Goal: Task Accomplishment & Management: Manage account settings

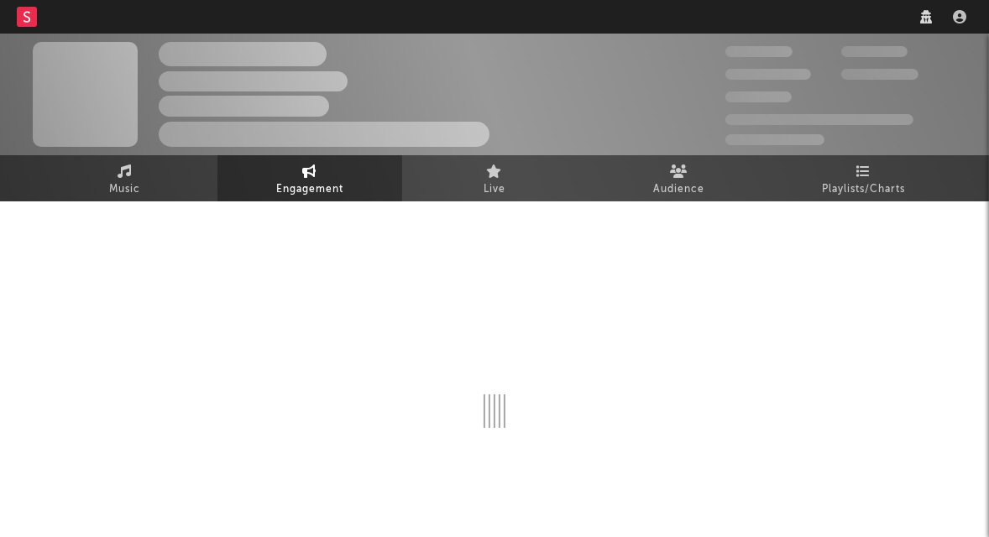
select select "1w"
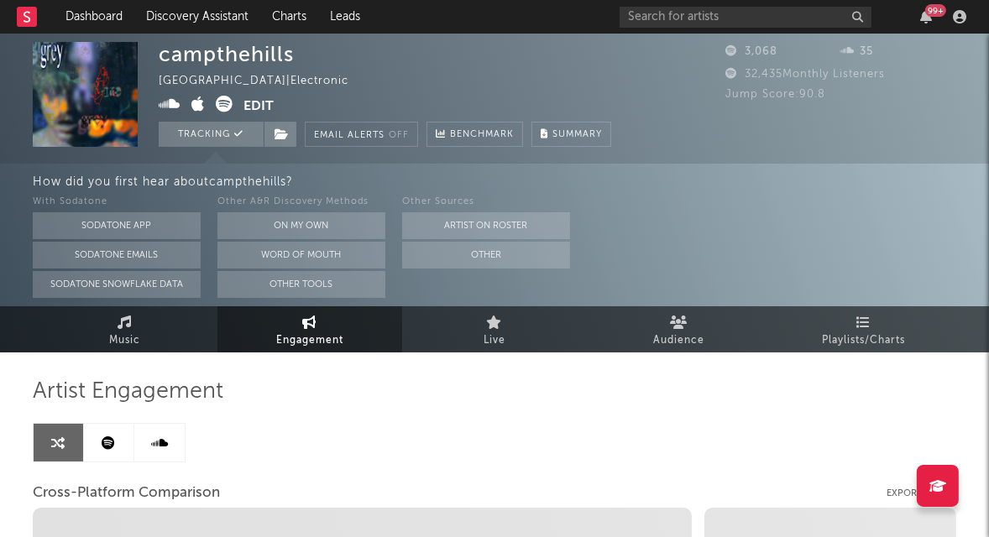
select select "1m"
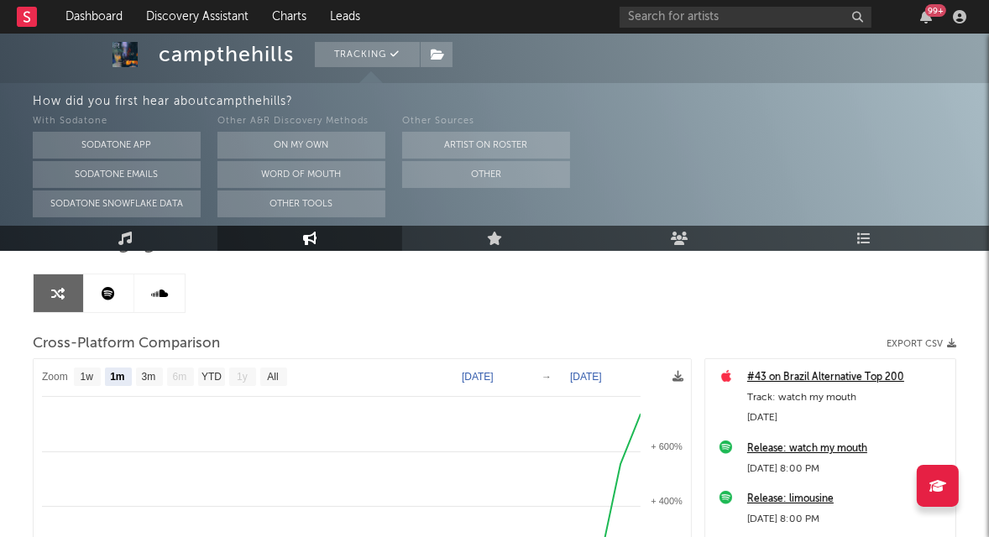
scroll to position [212, 0]
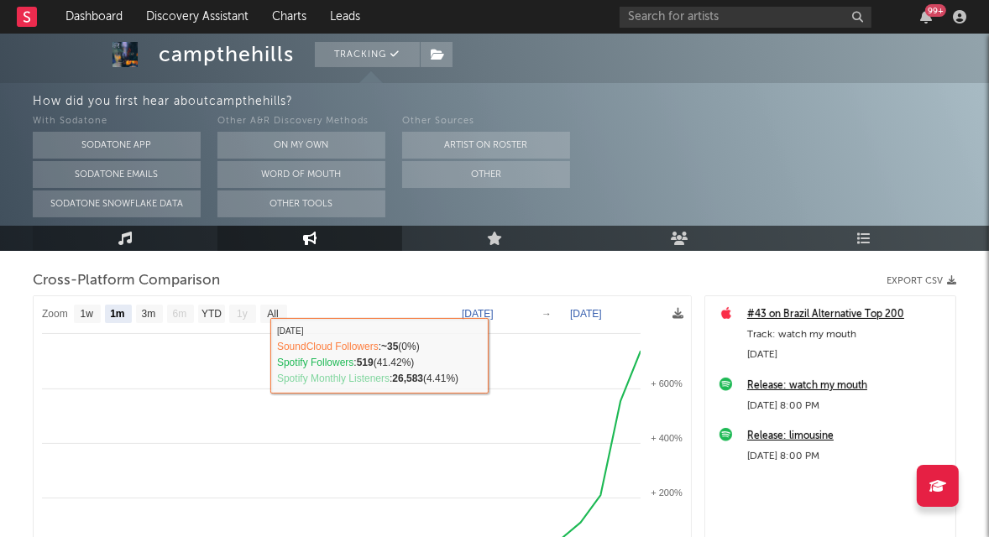
click at [187, 246] on link "Music" at bounding box center [125, 238] width 185 height 25
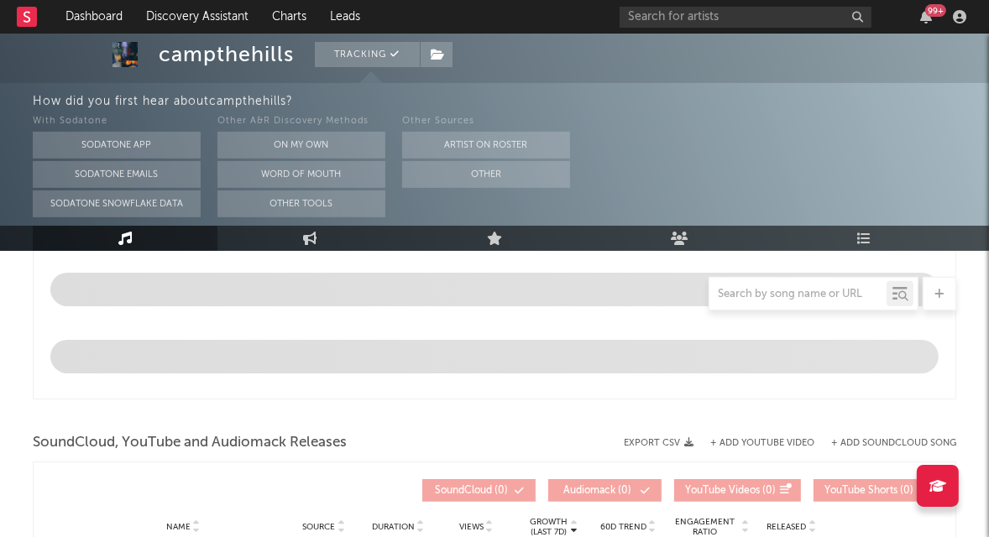
select select "1w"
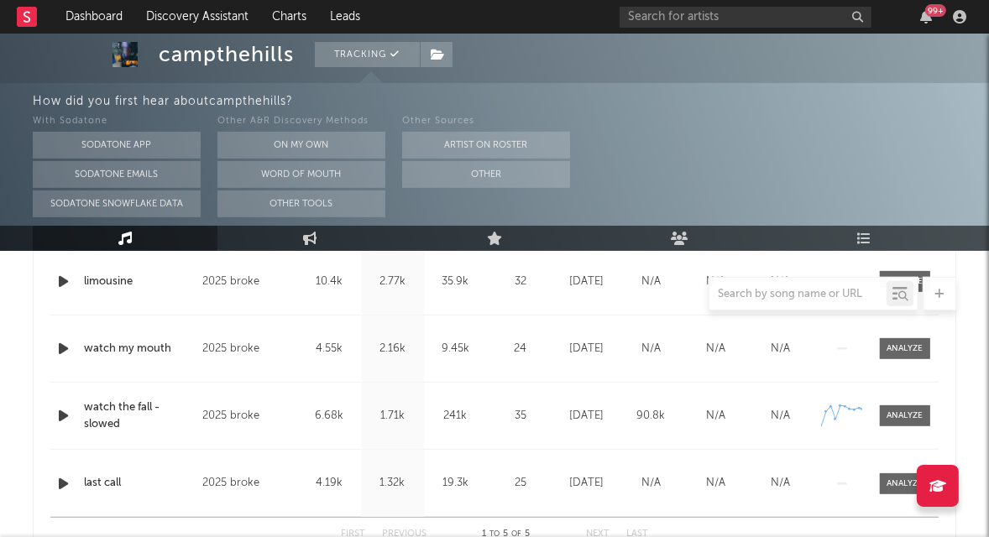
scroll to position [798, 0]
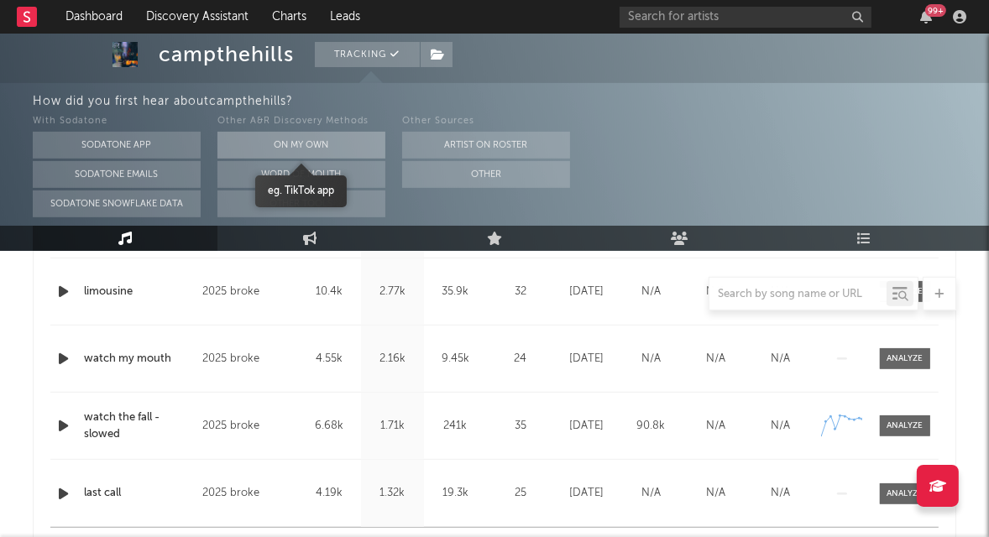
click at [330, 141] on button "On My Own" at bounding box center [301, 145] width 168 height 27
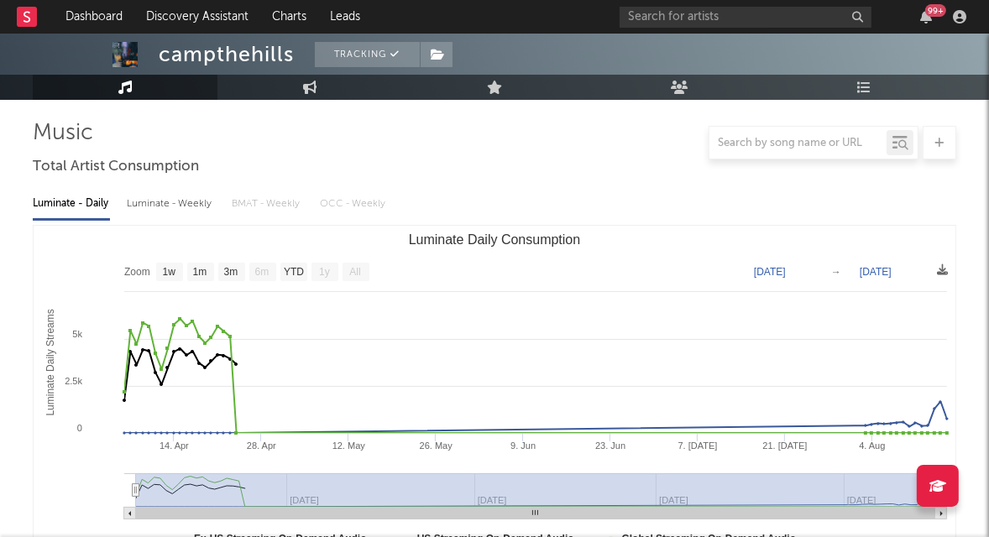
scroll to position [0, 0]
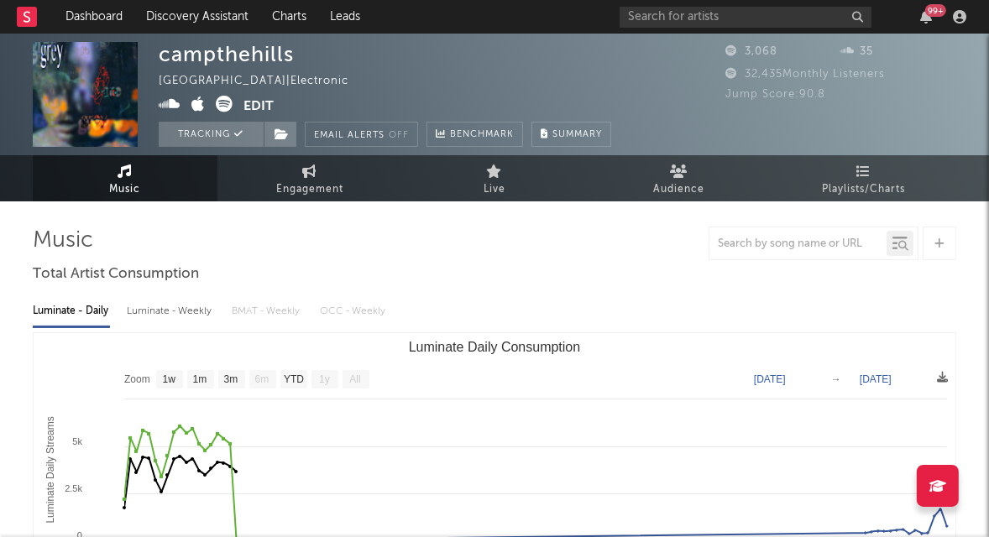
click at [263, 100] on button "Edit" at bounding box center [258, 106] width 30 height 21
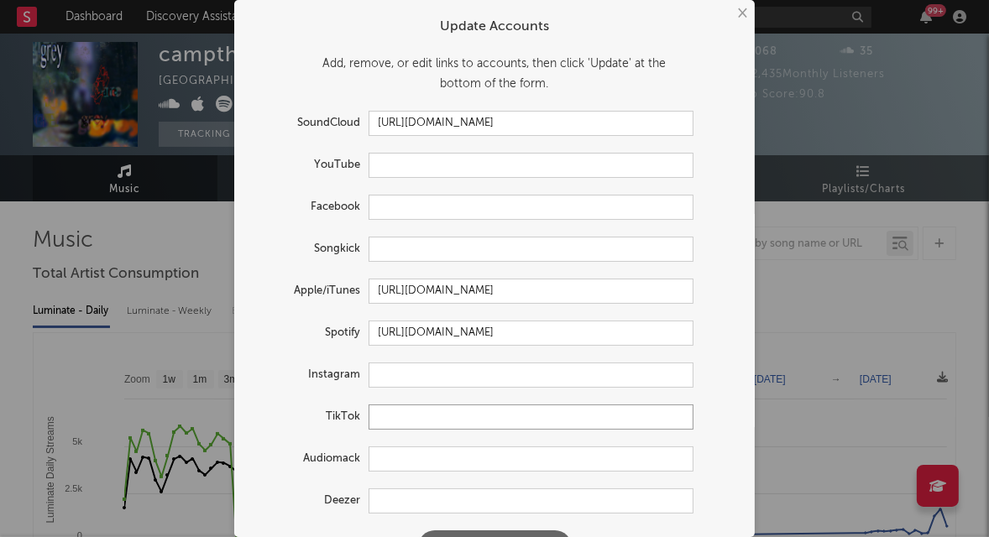
click at [405, 419] on input "text" at bounding box center [531, 417] width 325 height 25
paste input "[URL][DOMAIN_NAME]"
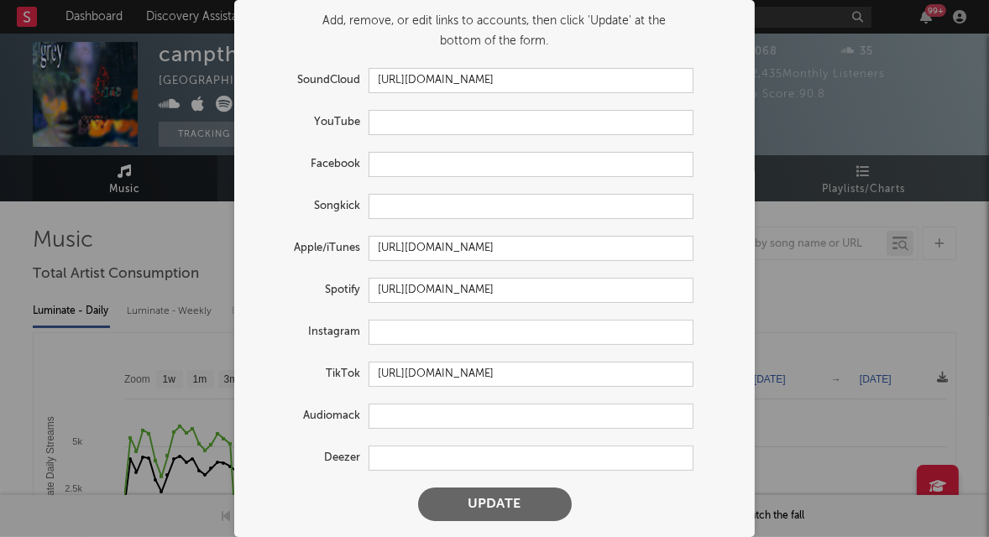
click at [485, 500] on button "Update" at bounding box center [495, 505] width 154 height 34
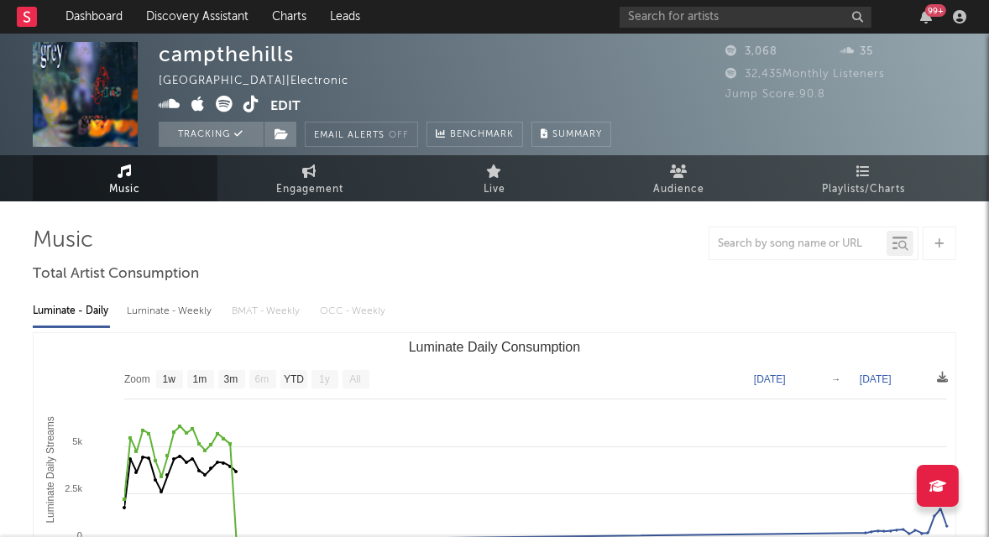
type input "[URL][DOMAIN_NAME]"
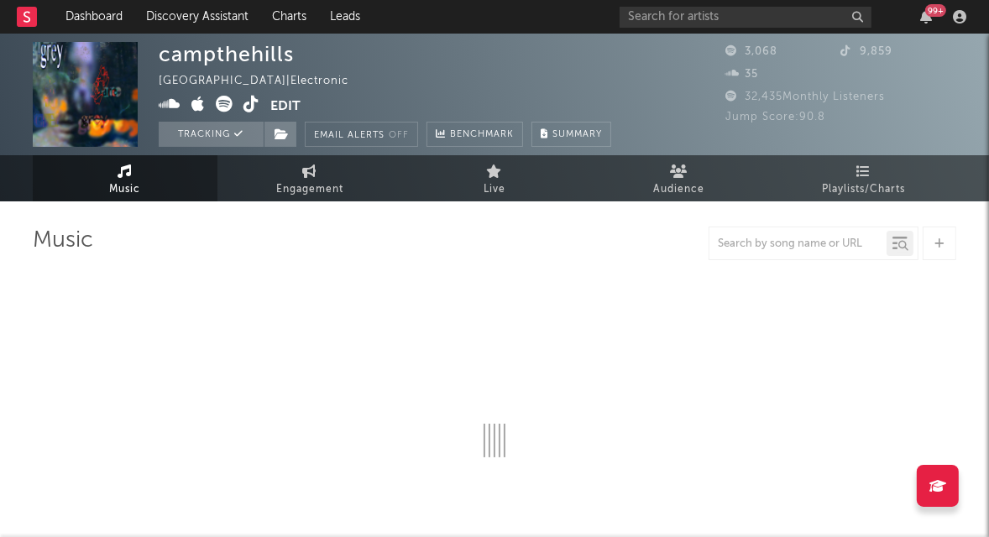
select select "1w"
